Goal: Information Seeking & Learning: Learn about a topic

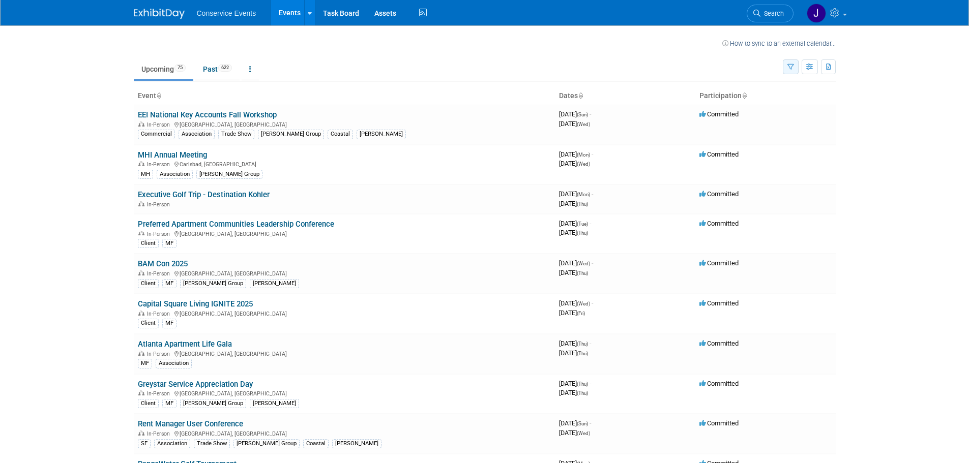
click at [792, 67] on icon "button" at bounding box center [790, 67] width 7 height 7
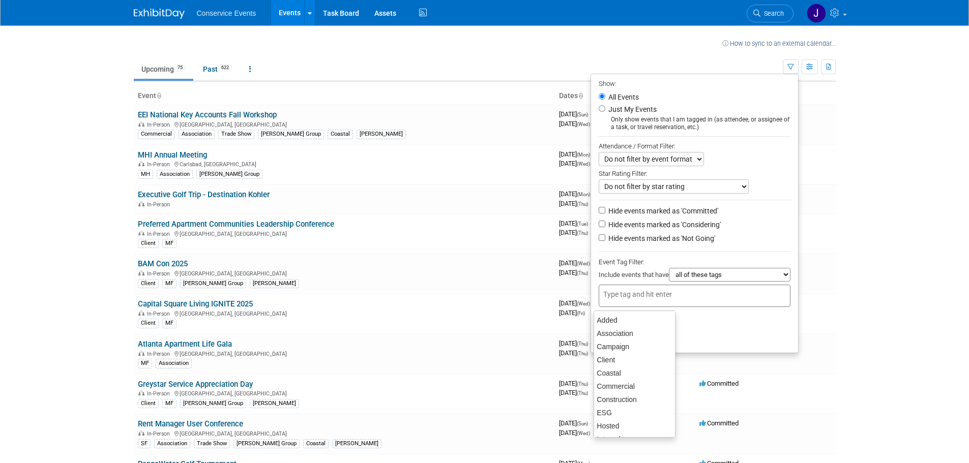
click at [654, 296] on input "text" at bounding box center [643, 294] width 81 height 10
click at [628, 369] on div "Coastal" at bounding box center [634, 373] width 82 height 14
type input "Coastal"
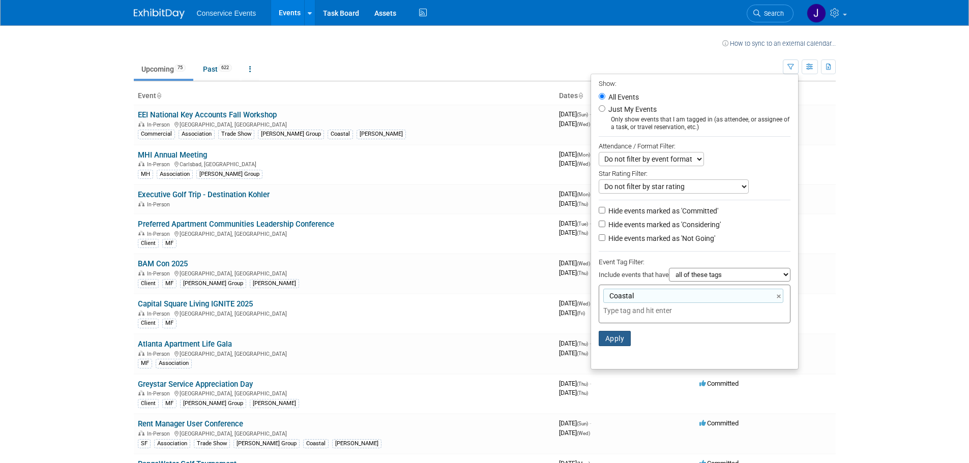
click at [609, 338] on button "Apply" at bounding box center [614, 338] width 33 height 15
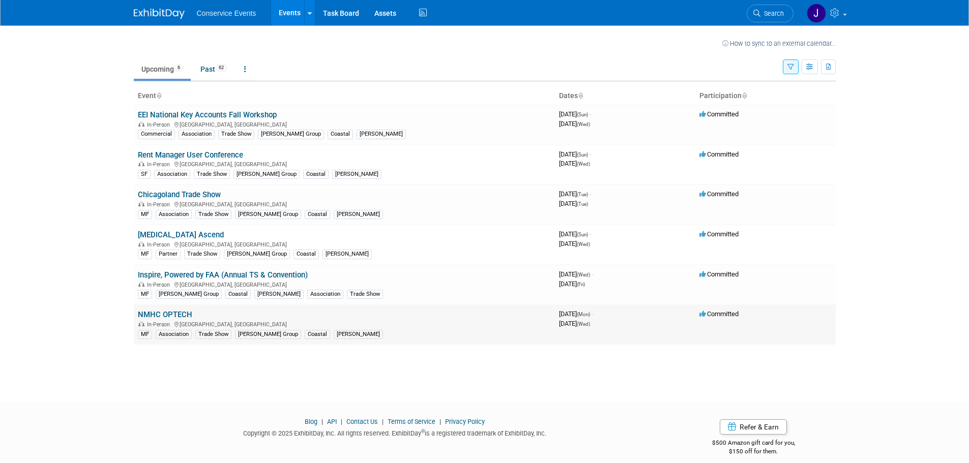
click at [154, 314] on link "NMHC OPTECH" at bounding box center [165, 314] width 54 height 9
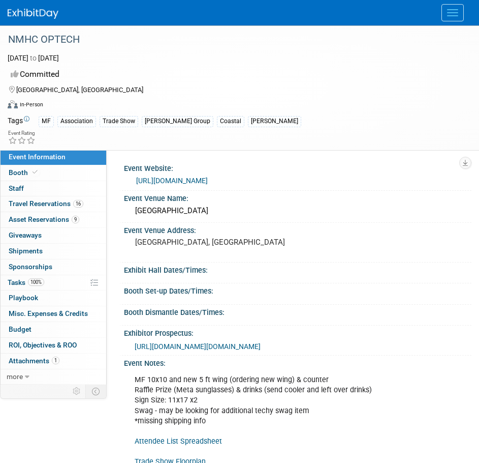
click at [148, 213] on div "[GEOGRAPHIC_DATA]" at bounding box center [298, 211] width 333 height 16
drag, startPoint x: 148, startPoint y: 213, endPoint x: 226, endPoint y: 213, distance: 77.8
click at [226, 213] on div "[GEOGRAPHIC_DATA]" at bounding box center [298, 211] width 333 height 16
copy div "[GEOGRAPHIC_DATA]"
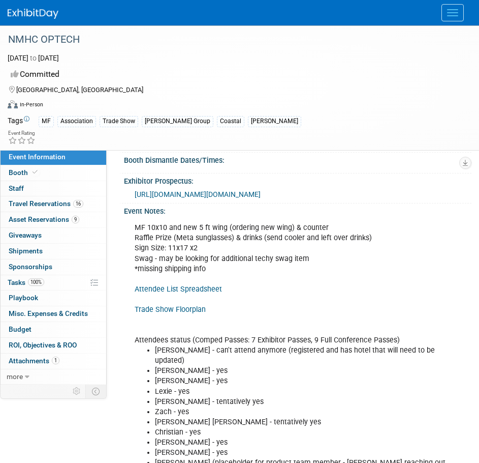
scroll to position [153, 0]
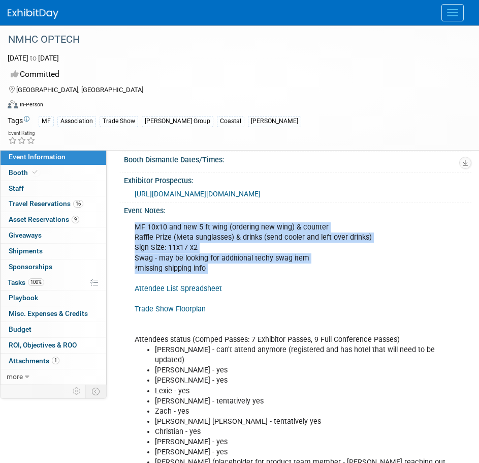
drag, startPoint x: 134, startPoint y: 247, endPoint x: 244, endPoint y: 300, distance: 121.7
click at [244, 300] on div "MF 10x10 and new 5 ft wing (ordering new wing) & counter Raffle Prize (Meta sun…" at bounding box center [290, 416] width 325 height 398
copy div "MF 10x10 and new 5 ft wing (ordering new wing) & counter Raffle Prize (Meta sun…"
click at [431, 295] on div "MF 10x10 and new 5 ft wing (ordering new wing) & counter Raffle Prize (Meta sun…" at bounding box center [290, 416] width 325 height 398
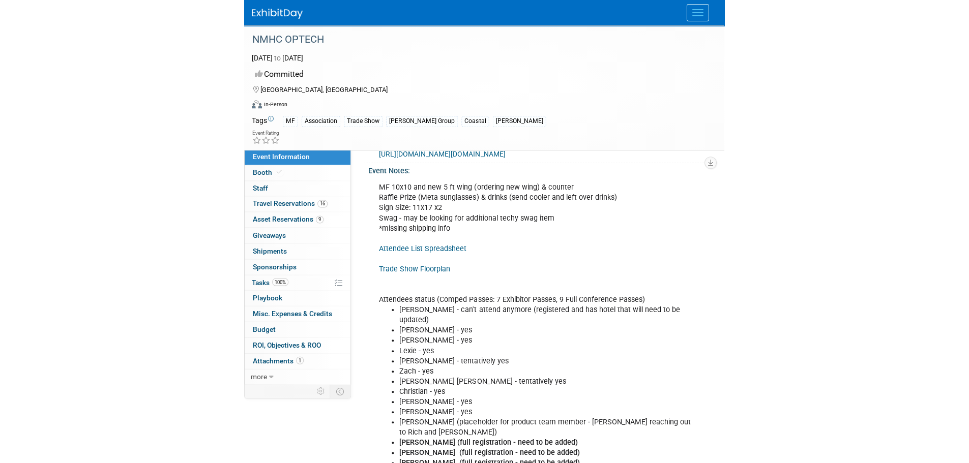
scroll to position [254, 0]
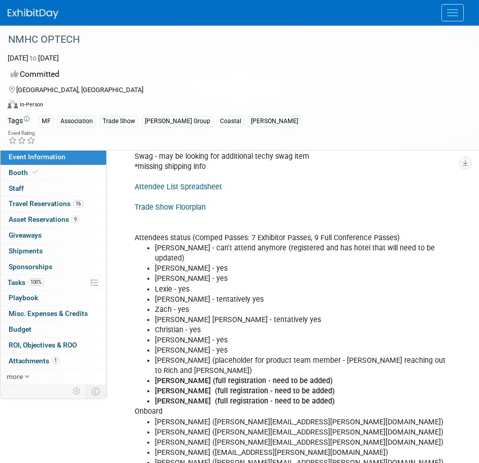
click at [167, 212] on link "Trade Show Floorplan" at bounding box center [170, 207] width 71 height 9
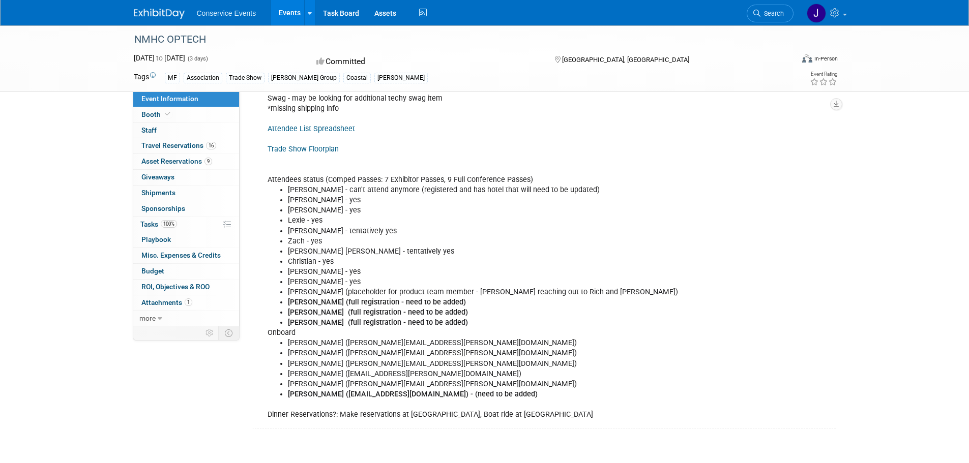
click at [544, 236] on li "[PERSON_NAME] - tentatively yes" at bounding box center [502, 231] width 429 height 10
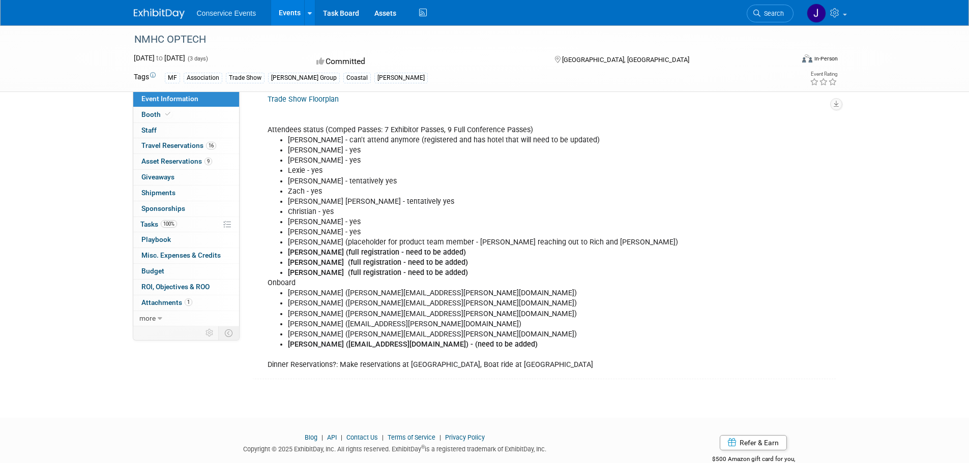
scroll to position [305, 0]
click at [157, 114] on span "Booth" at bounding box center [156, 114] width 31 height 8
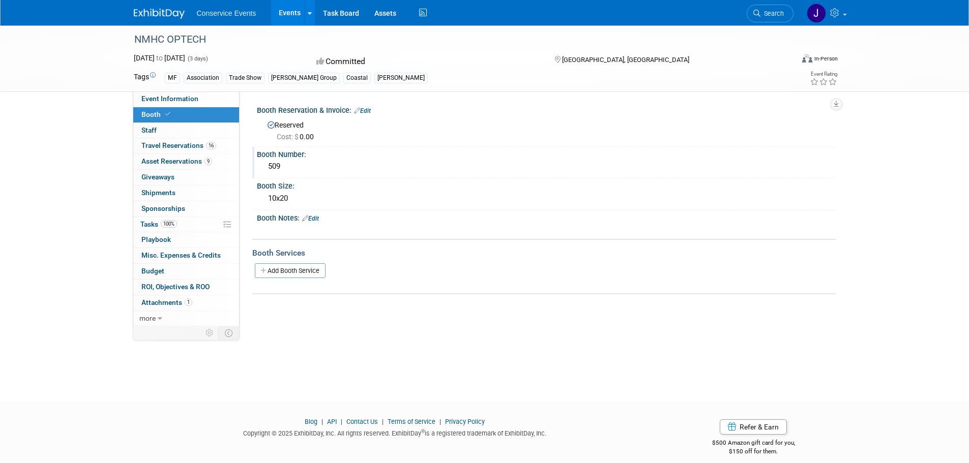
drag, startPoint x: 426, startPoint y: 139, endPoint x: 439, endPoint y: 161, distance: 26.2
click at [429, 138] on div "Cost: $ 0.00" at bounding box center [552, 137] width 551 height 10
click at [168, 159] on span "Asset Reservations 9" at bounding box center [176, 161] width 71 height 8
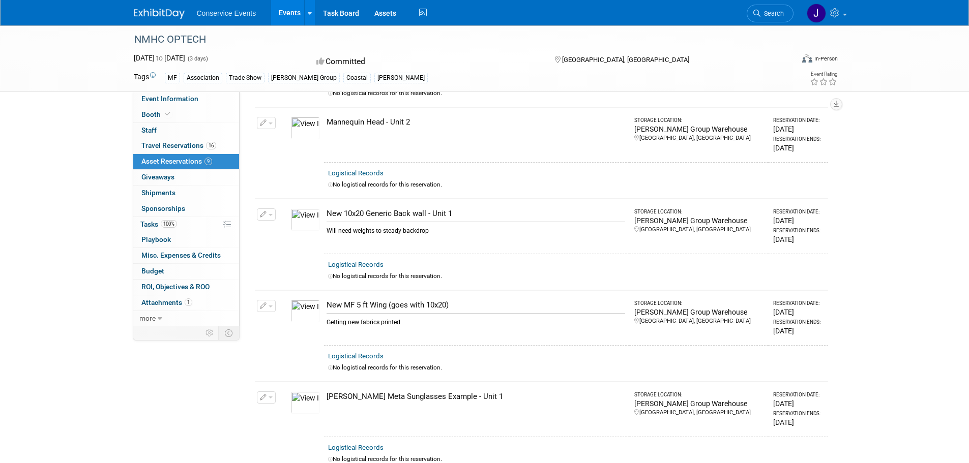
scroll to position [254, 0]
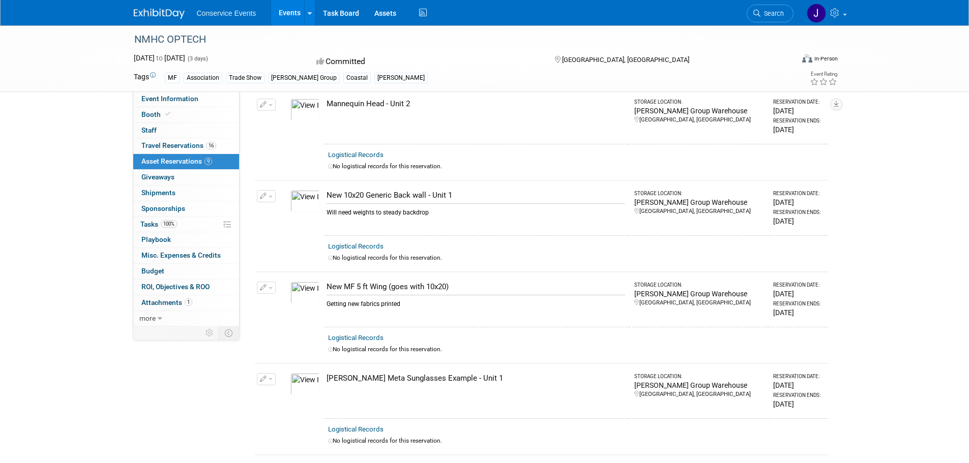
click at [305, 204] on img at bounding box center [304, 201] width 29 height 22
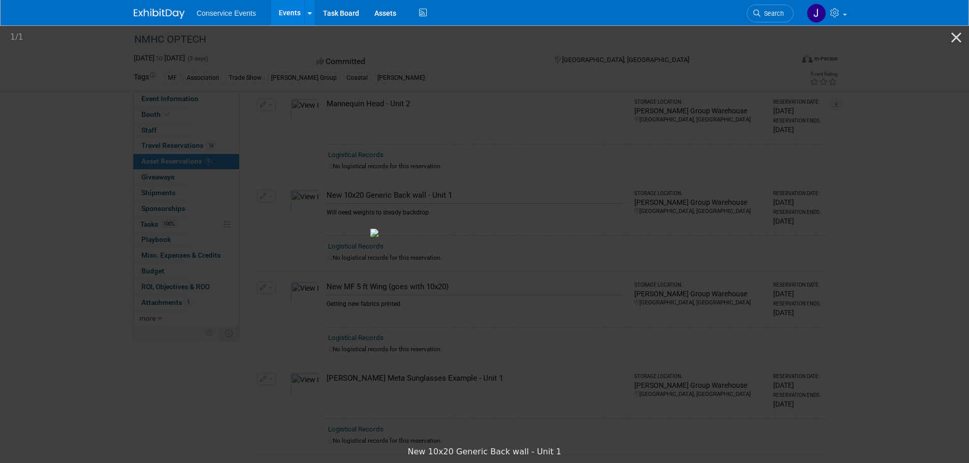
drag, startPoint x: 559, startPoint y: 208, endPoint x: 502, endPoint y: 144, distance: 85.7
click at [502, 229] on img at bounding box center [484, 233] width 229 height 8
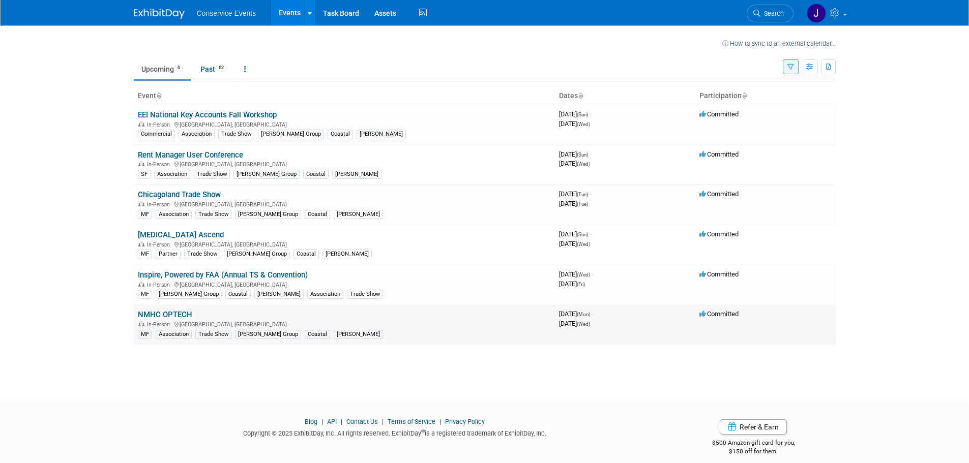
click at [172, 314] on link "NMHC OPTECH" at bounding box center [165, 314] width 54 height 9
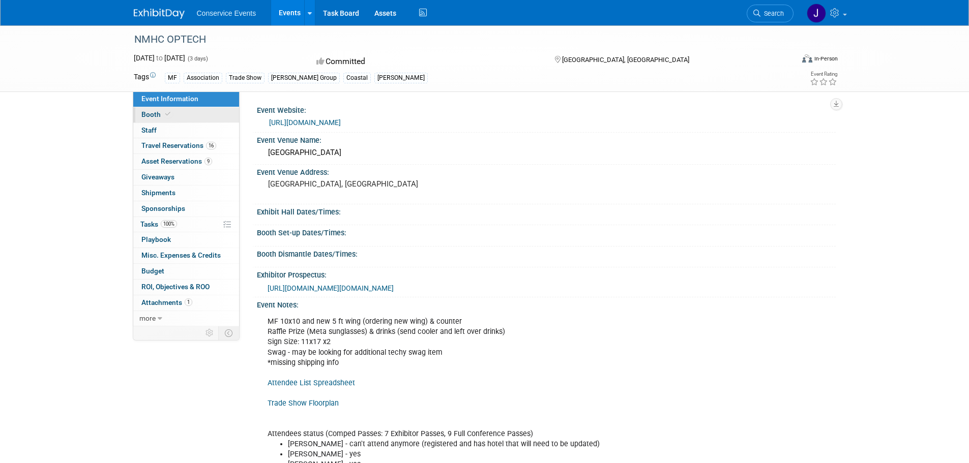
click at [149, 114] on span "Booth" at bounding box center [156, 114] width 31 height 8
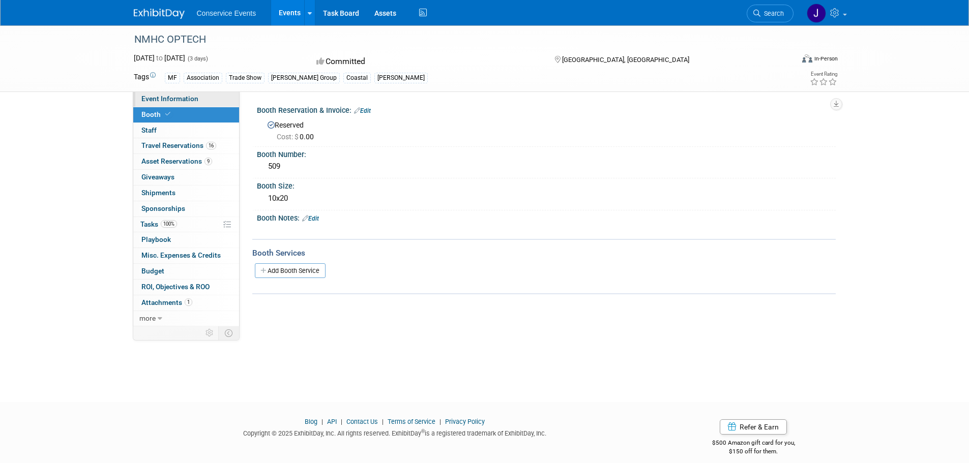
click at [172, 96] on span "Event Information" at bounding box center [169, 99] width 57 height 8
